Goal: Obtain resource: Download file/media

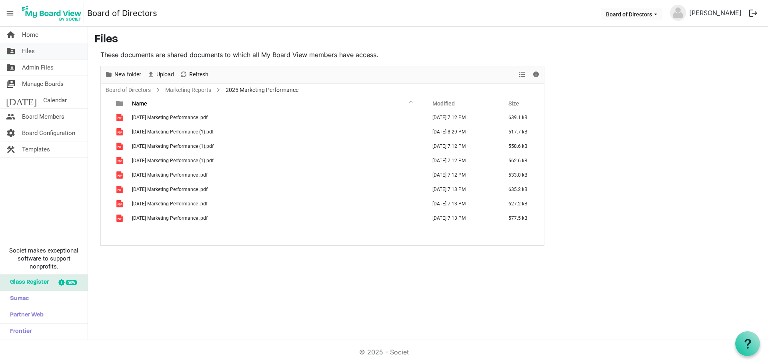
click at [33, 50] on span "Files" at bounding box center [28, 51] width 13 height 16
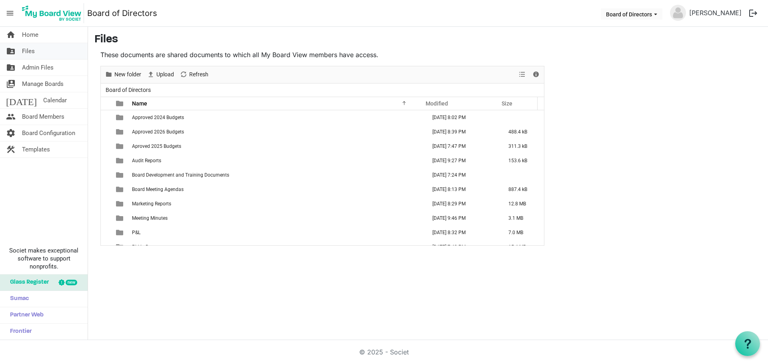
click at [34, 51] on span "Files" at bounding box center [28, 51] width 13 height 16
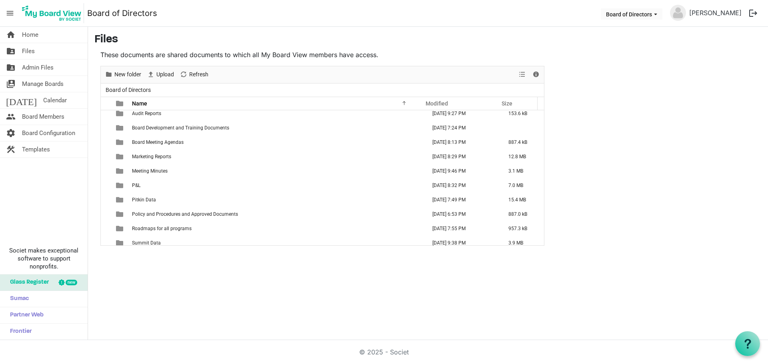
scroll to position [52, 0]
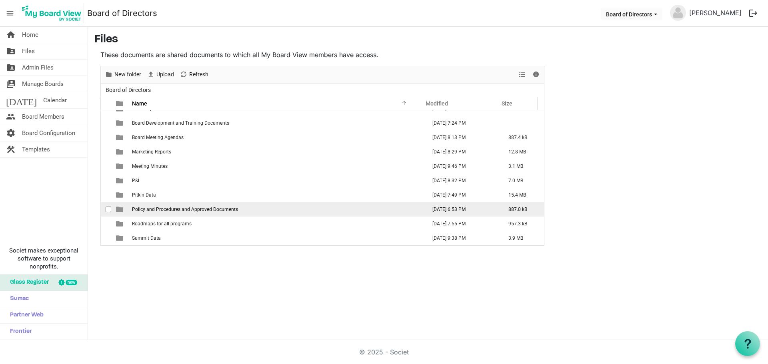
click at [165, 209] on span "Policy and Procedures and Approved Documents" at bounding box center [185, 210] width 106 height 6
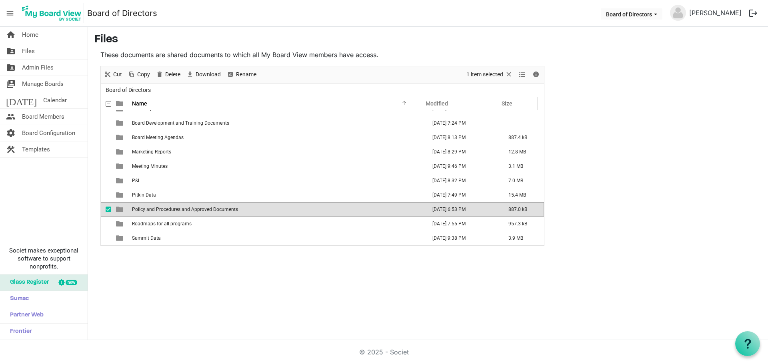
click at [165, 209] on span "Policy and Procedures and Approved Documents" at bounding box center [185, 210] width 106 height 6
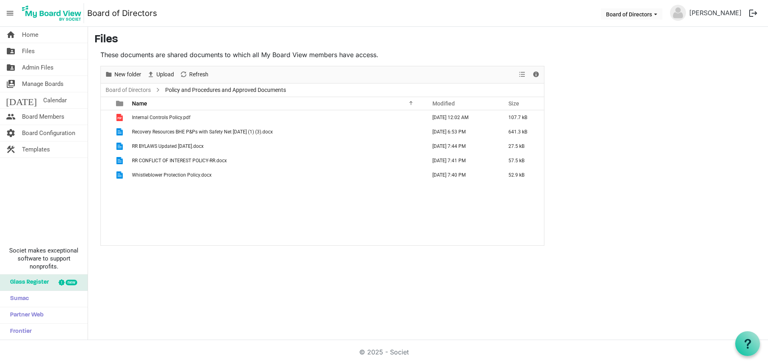
scroll to position [0, 0]
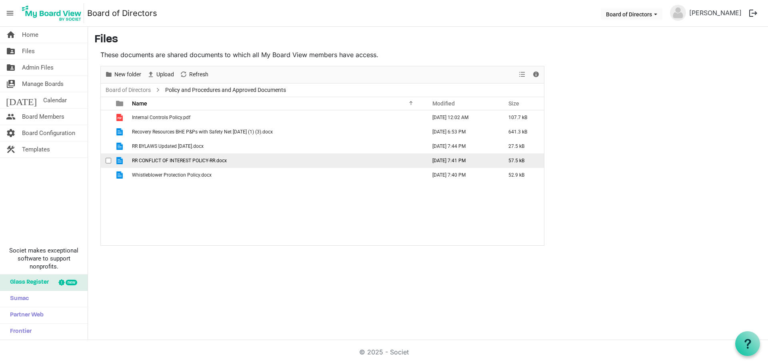
click at [175, 160] on span "RR CONFLICT OF INTEREST POLICY-RR.docx" at bounding box center [179, 161] width 95 height 6
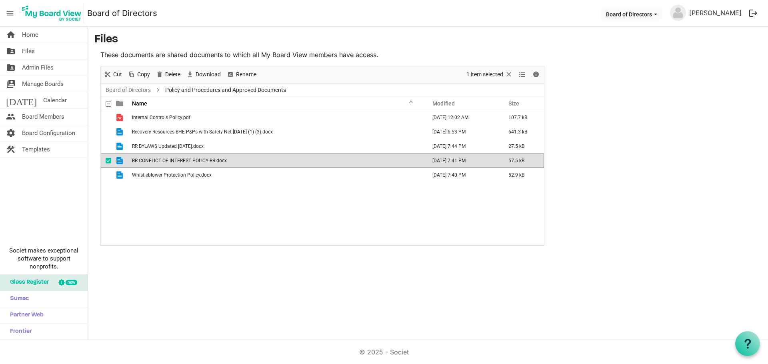
click at [175, 160] on span "RR CONFLICT OF INTEREST POLICY-RR.docx" at bounding box center [179, 161] width 95 height 6
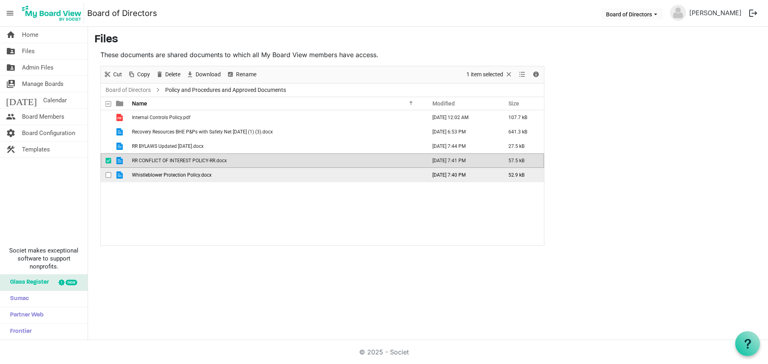
click at [173, 177] on span "Whistleblower Protection Policy.docx" at bounding box center [172, 175] width 80 height 6
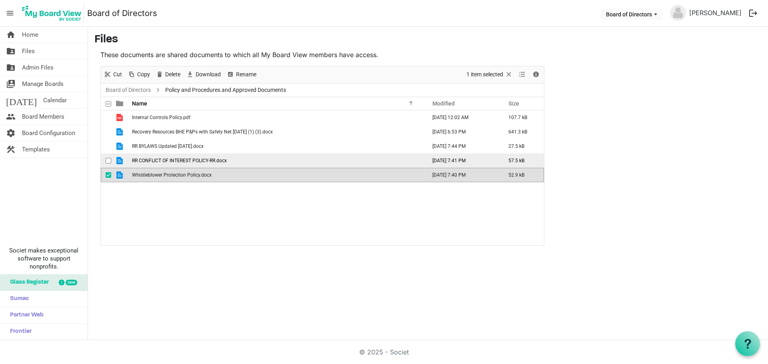
click at [167, 160] on span "RR CONFLICT OF INTEREST POLICY-RR.docx" at bounding box center [179, 161] width 95 height 6
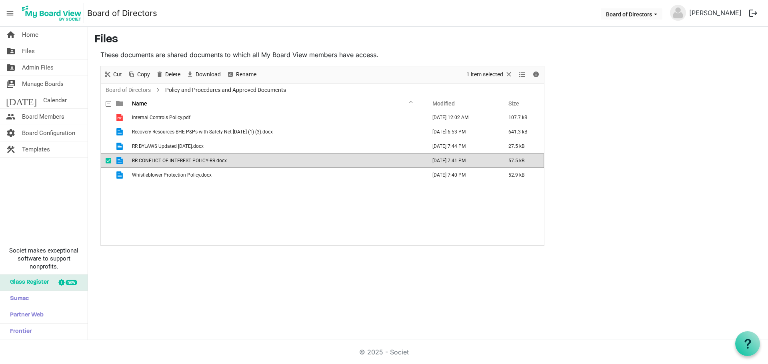
click at [167, 160] on span "RR CONFLICT OF INTEREST POLICY-RR.docx" at bounding box center [179, 161] width 95 height 6
